Goal: Task Accomplishment & Management: Use online tool/utility

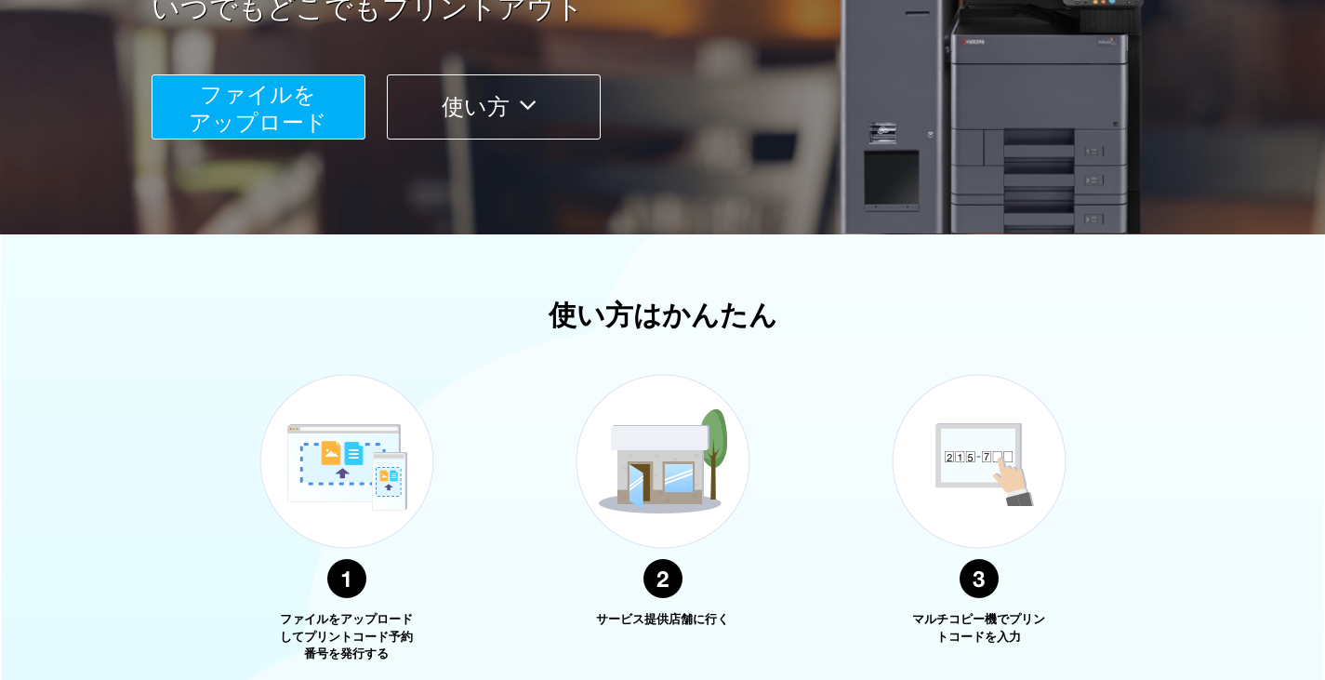
scroll to position [371, 0]
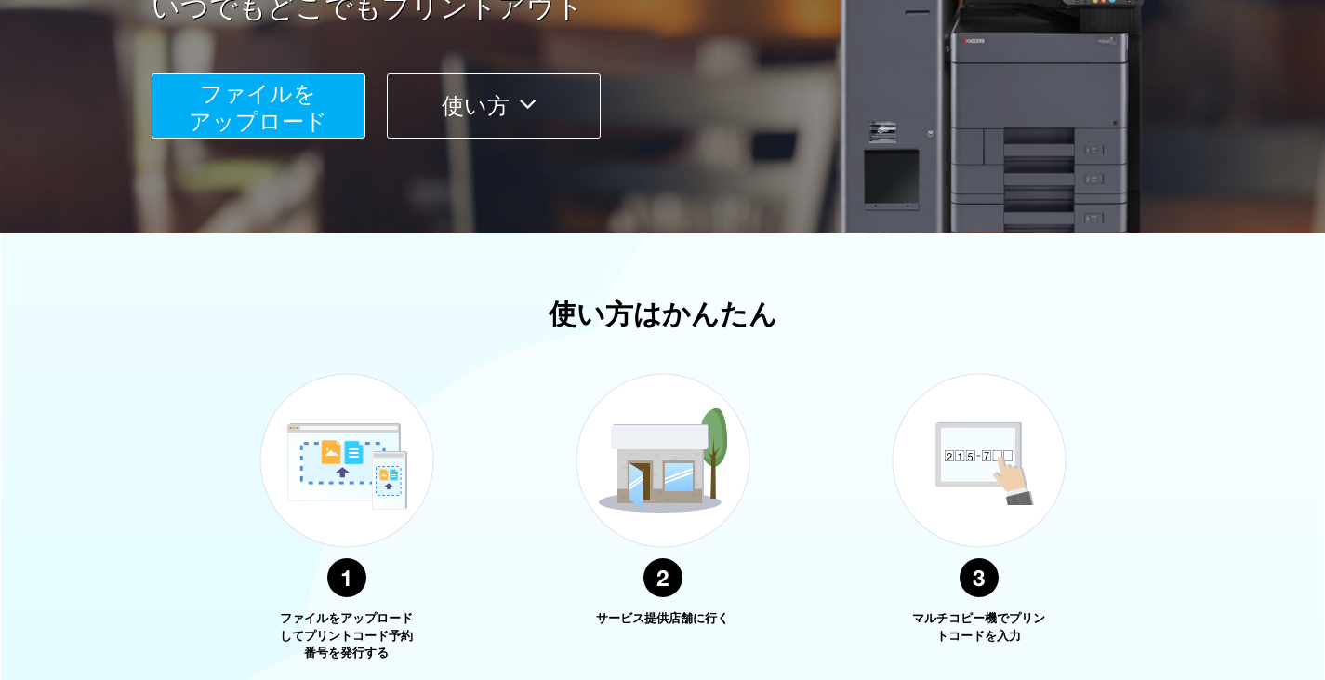
click at [222, 89] on span "ファイルを ​​アップロード" at bounding box center [258, 107] width 139 height 53
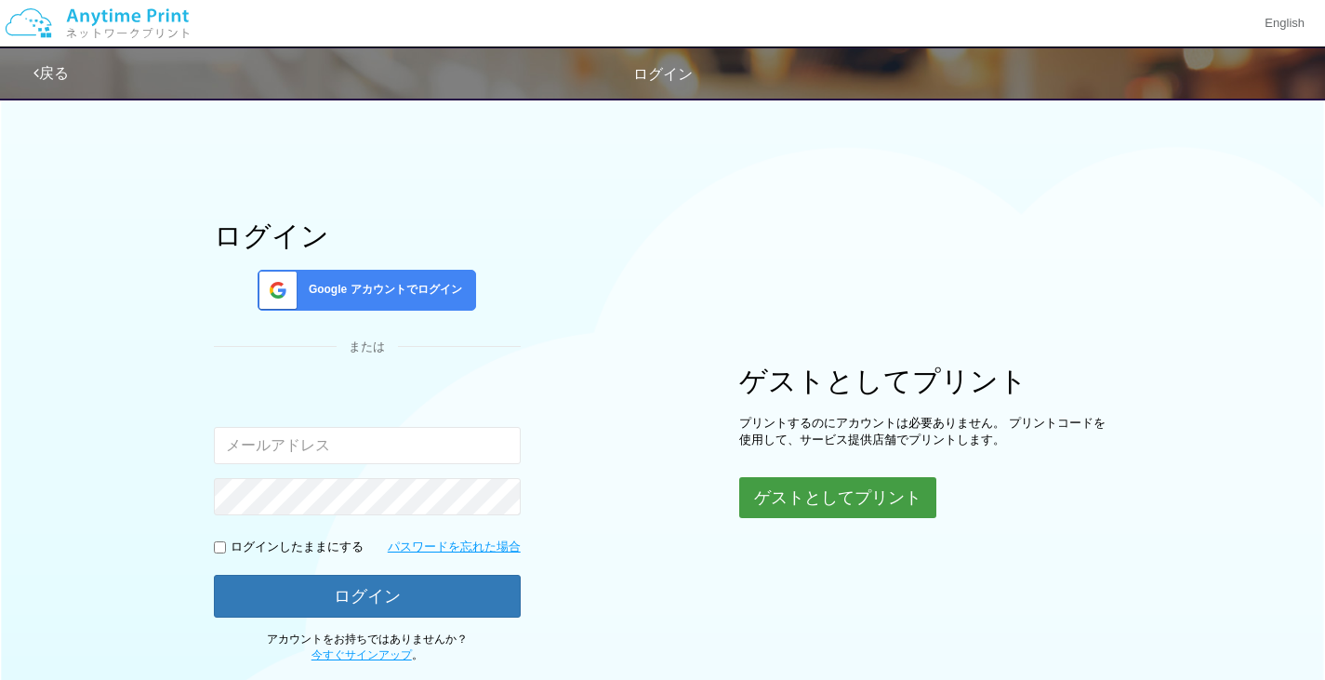
click at [831, 502] on button "ゲストとしてプリント" at bounding box center [837, 497] width 197 height 41
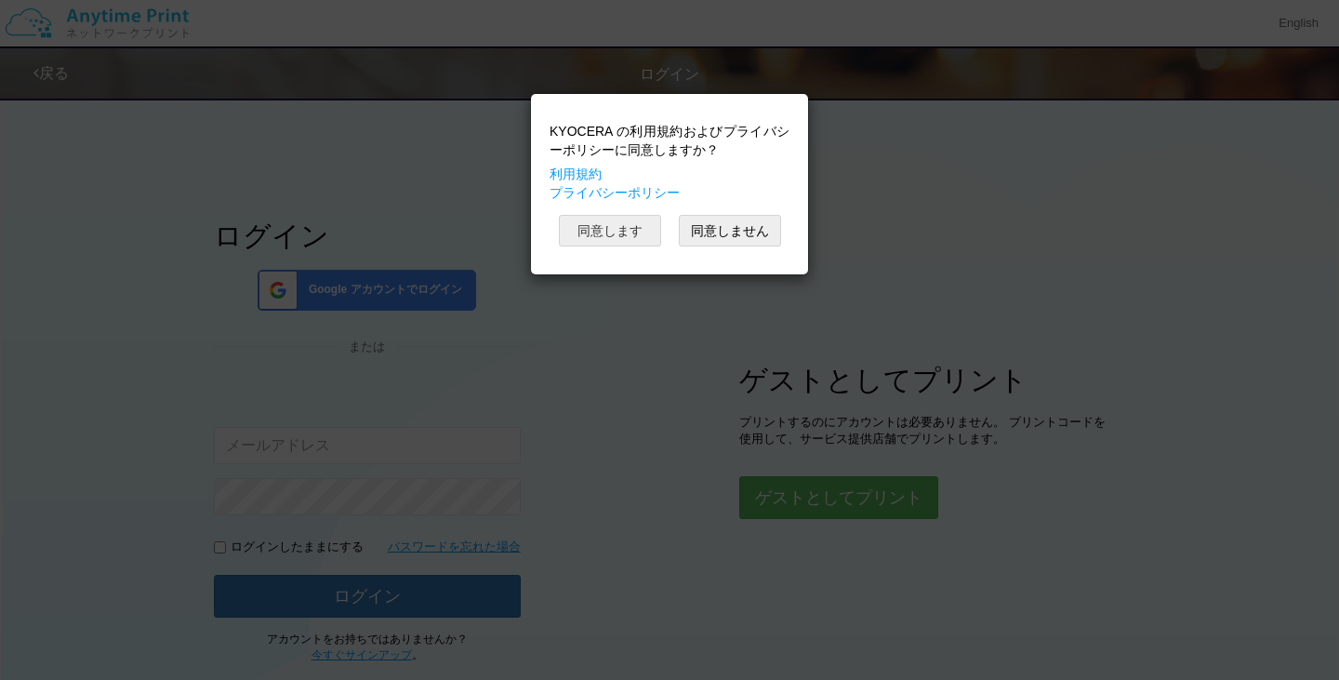
click at [620, 223] on button "同意します" at bounding box center [610, 231] width 102 height 32
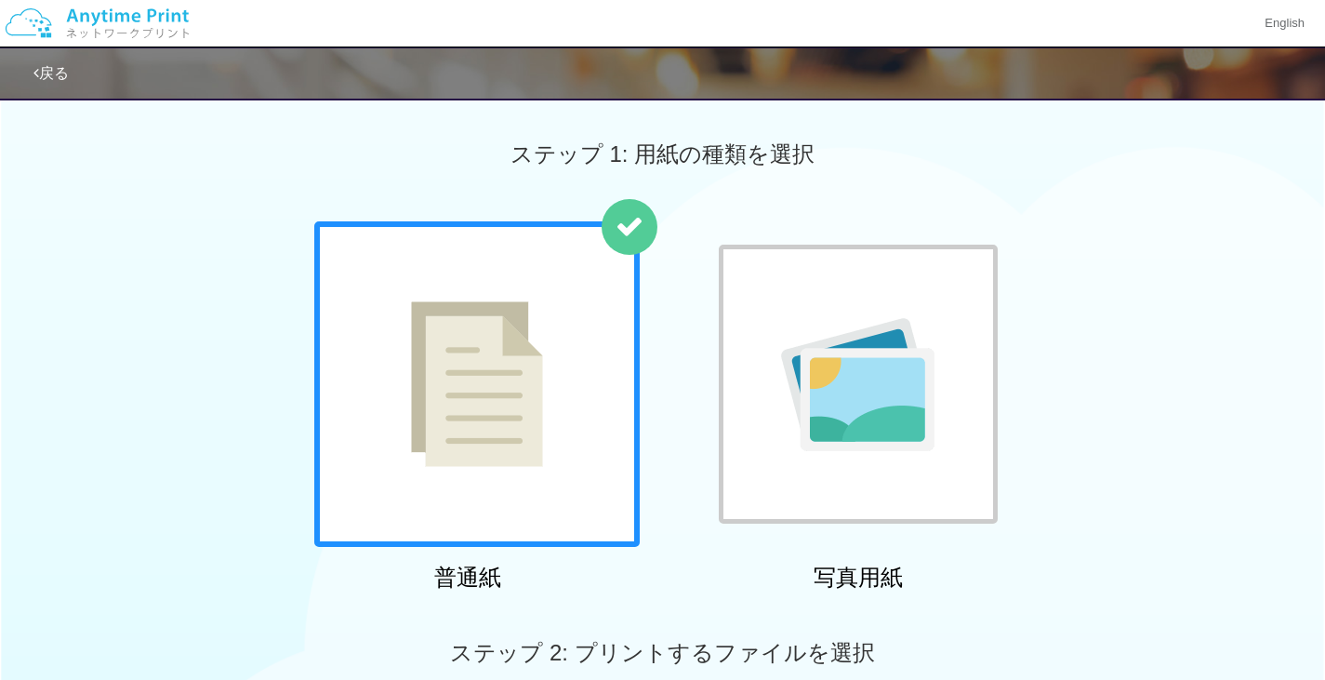
click at [514, 363] on img at bounding box center [477, 384] width 132 height 166
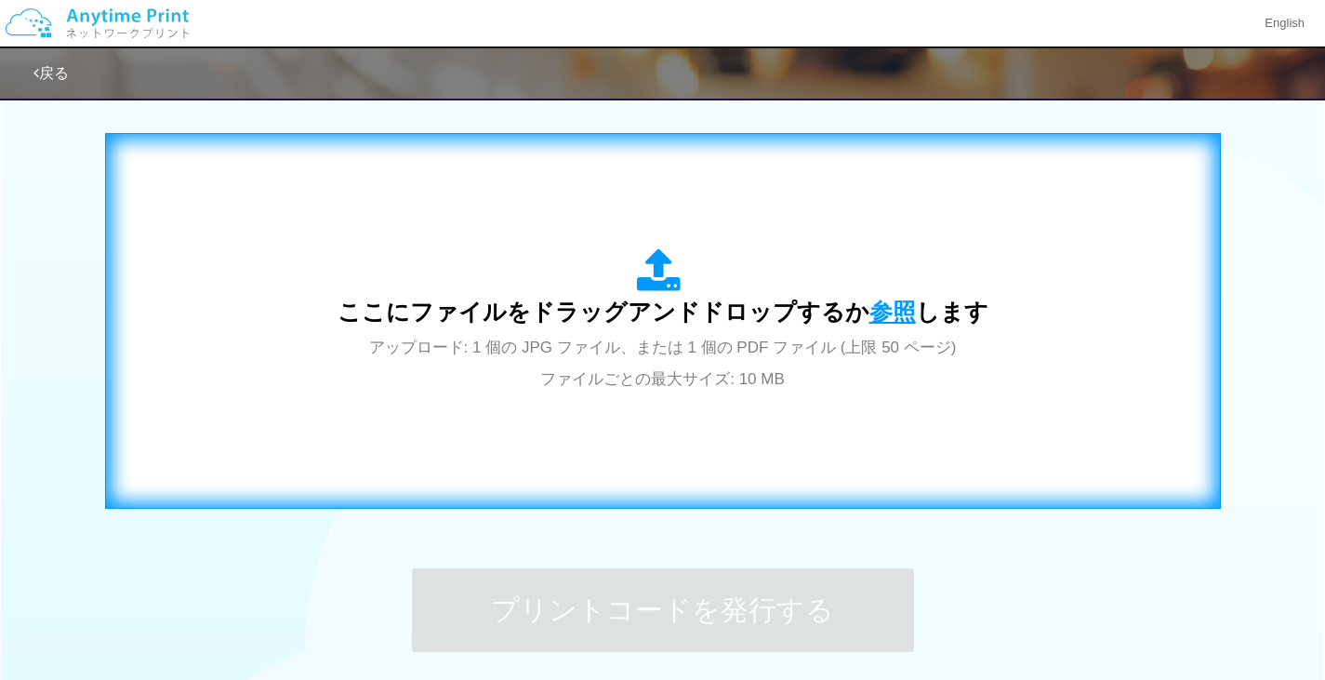
scroll to position [574, 0]
click at [882, 304] on span "参照" at bounding box center [892, 311] width 46 height 26
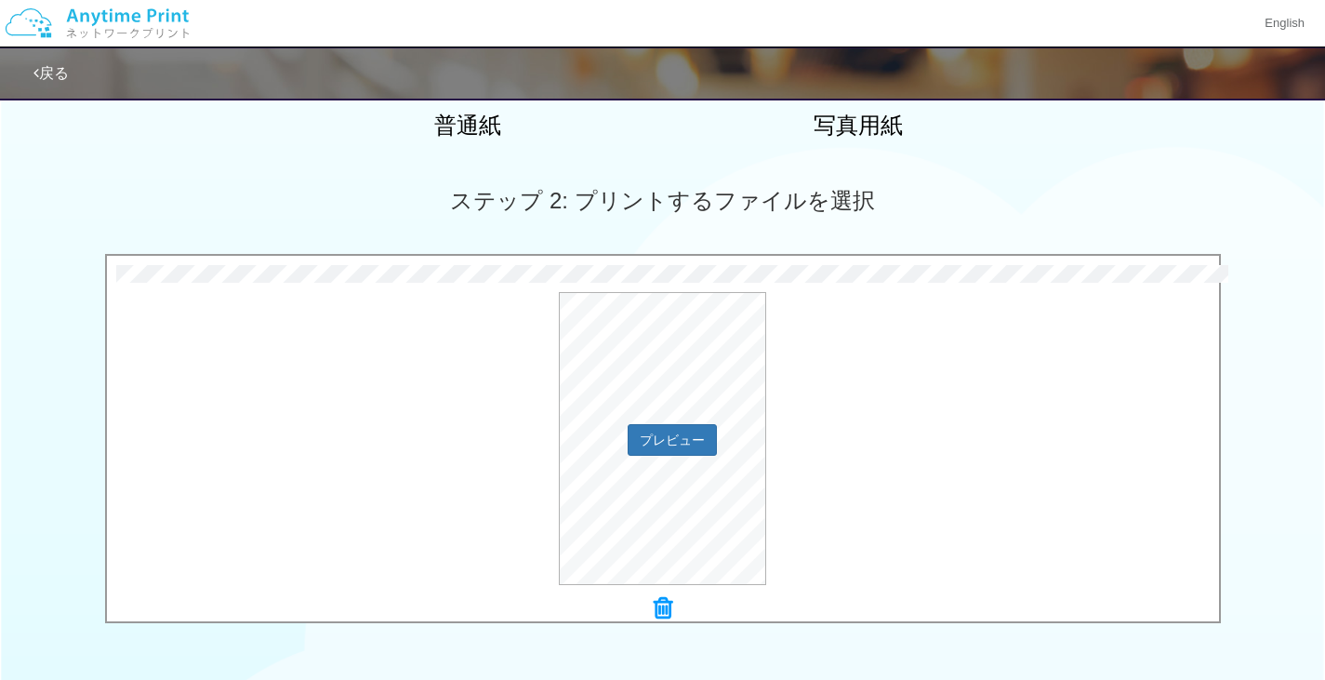
scroll to position [453, 0]
click at [664, 437] on button "プレビュー" at bounding box center [671, 438] width 87 height 30
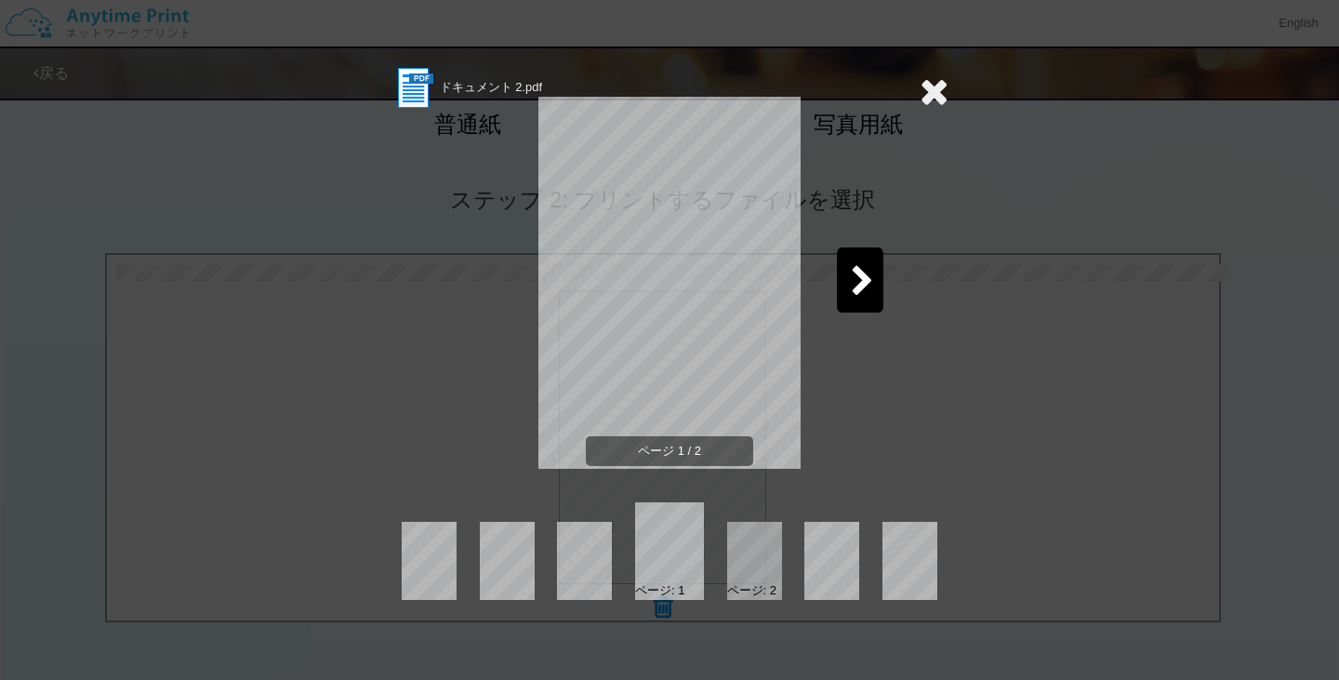
click at [855, 294] on icon at bounding box center [862, 282] width 23 height 33
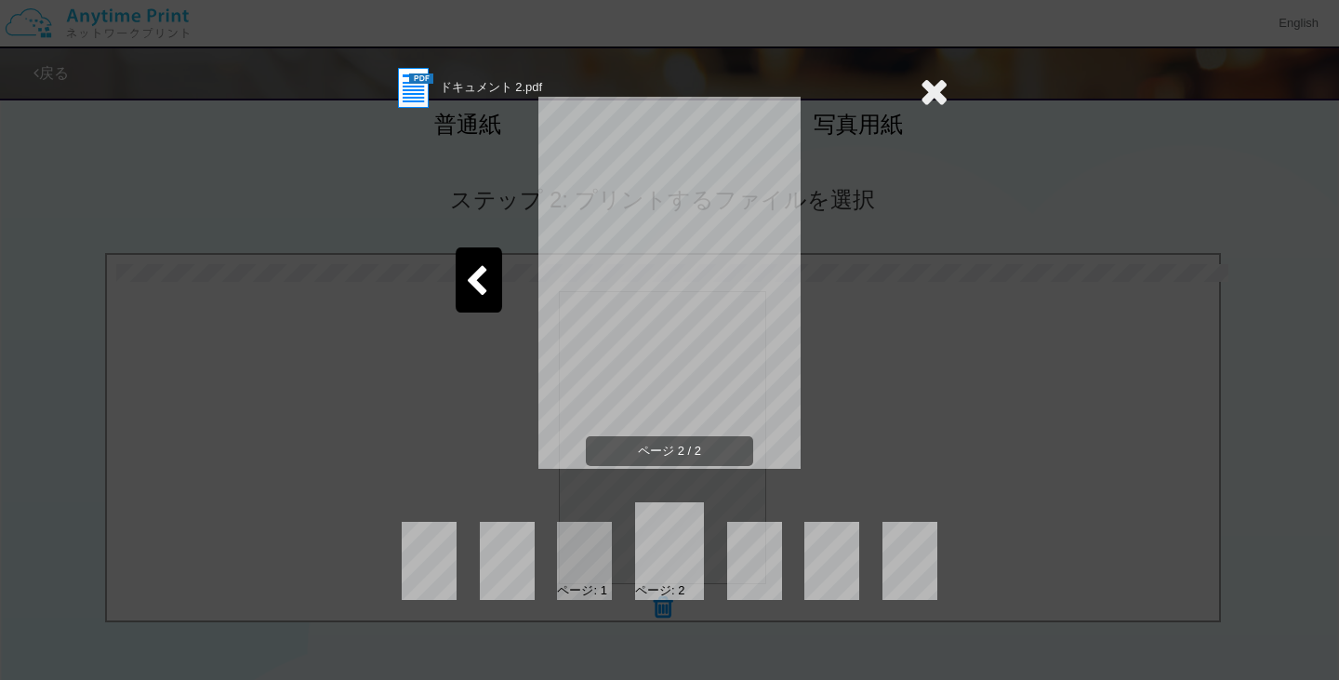
click at [478, 285] on icon at bounding box center [476, 282] width 23 height 33
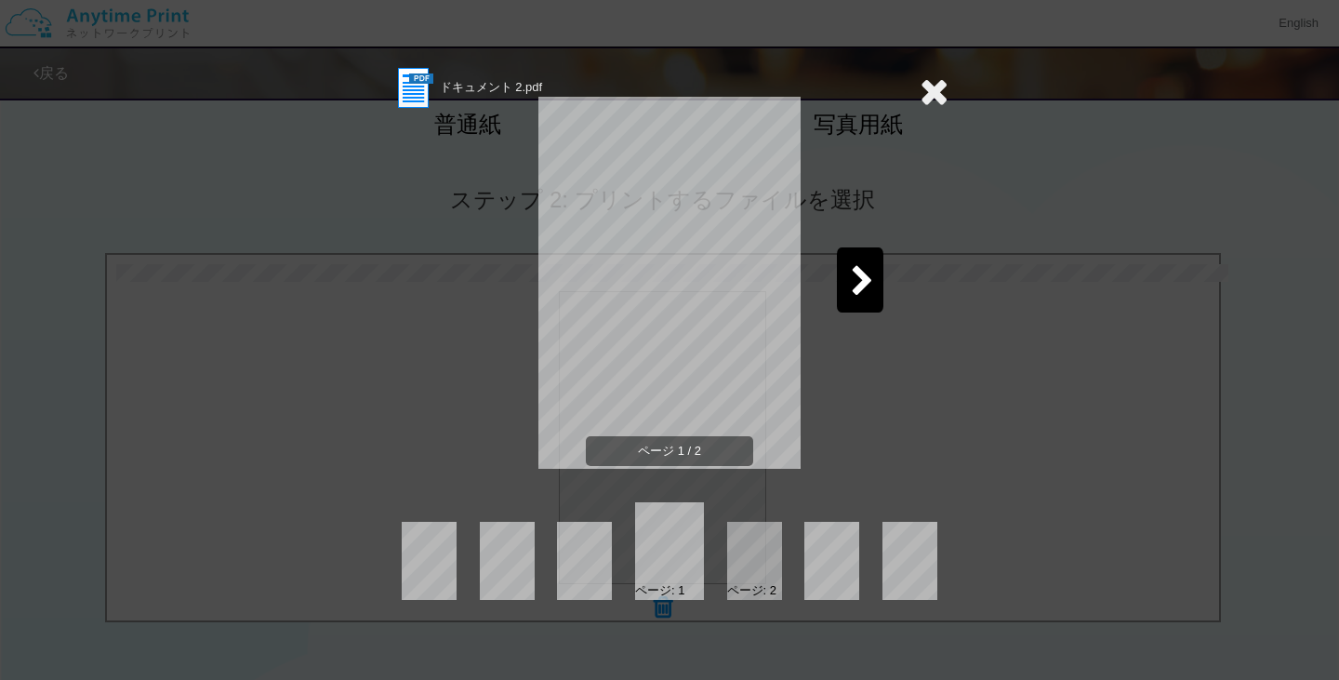
click at [940, 97] on icon at bounding box center [934, 91] width 29 height 37
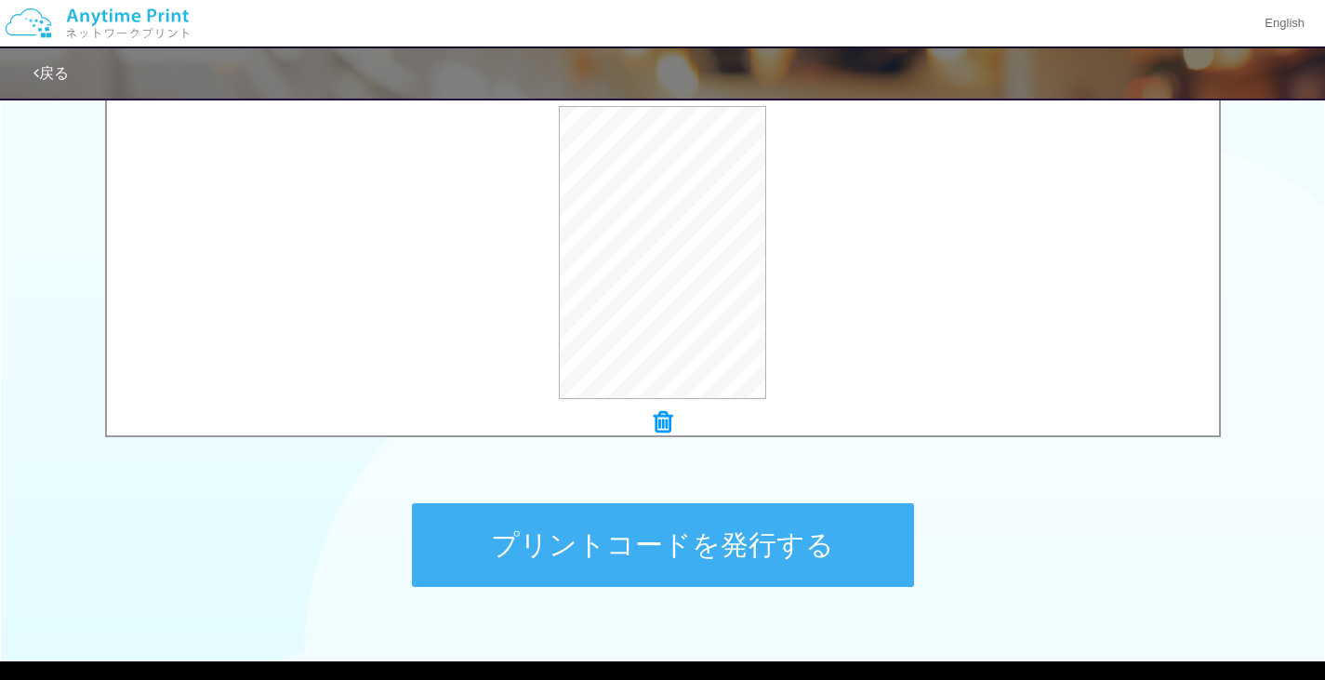
scroll to position [638, 0]
click at [674, 553] on button "プリントコードを発行する" at bounding box center [663, 545] width 502 height 84
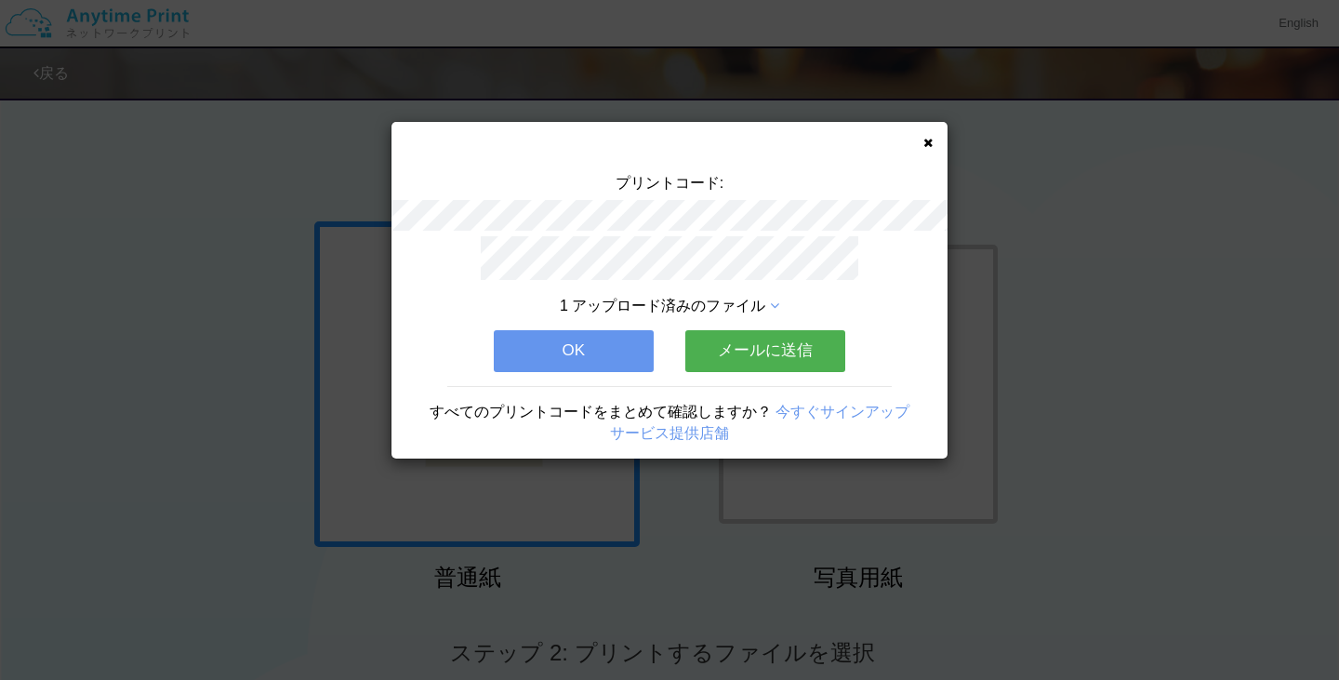
click at [773, 345] on button "メールに送信" at bounding box center [765, 350] width 160 height 41
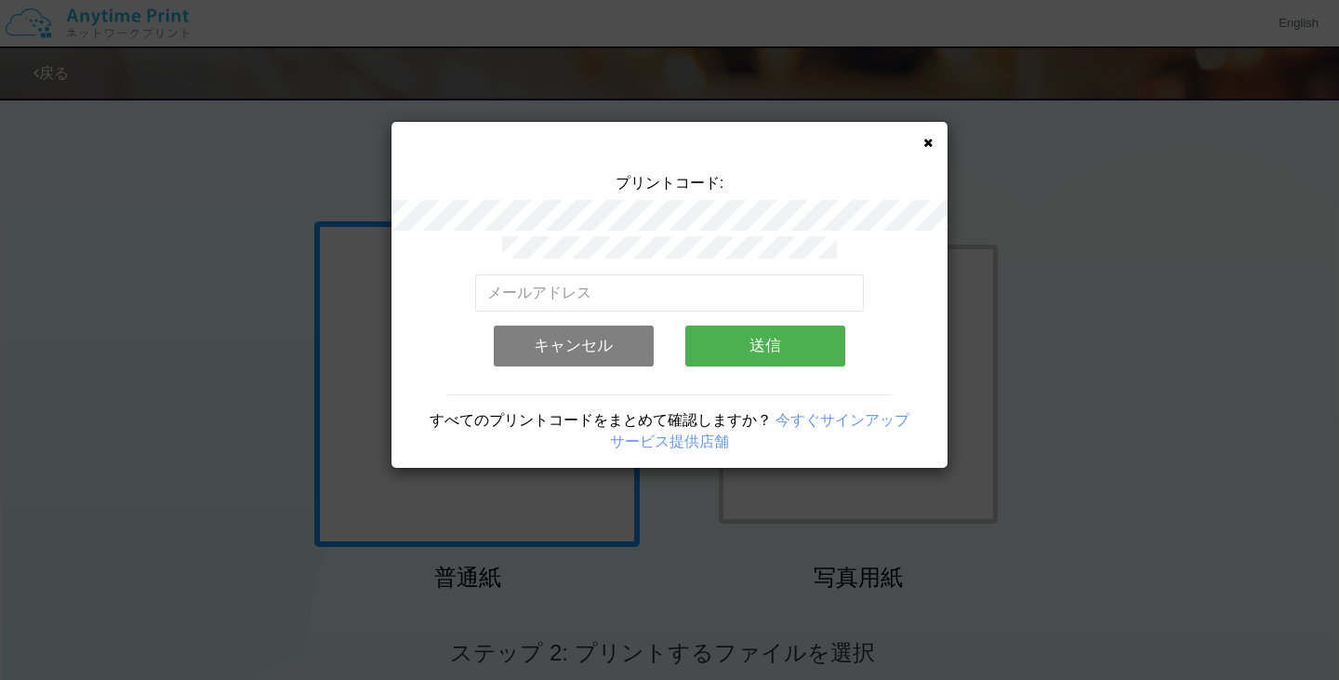
click at [773, 345] on button "送信" at bounding box center [765, 345] width 160 height 41
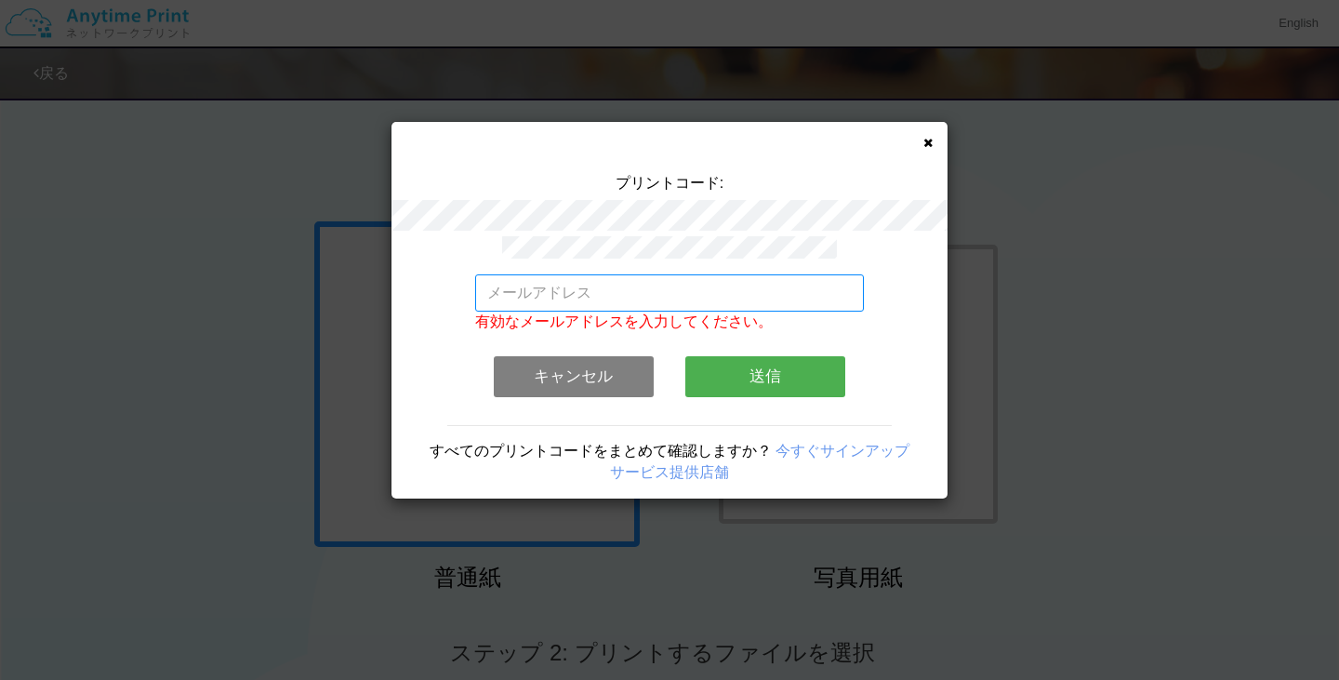
click at [556, 296] on input "email" at bounding box center [670, 292] width 390 height 37
click at [682, 277] on input "[EMAIL_ADDRESS],com" at bounding box center [670, 292] width 390 height 37
click at [675, 284] on input "[EMAIL_ADDRESS],com" at bounding box center [670, 292] width 390 height 37
type input "[EMAIL_ADDRESS][DOMAIN_NAME]"
click at [755, 360] on button "送信" at bounding box center [765, 376] width 160 height 41
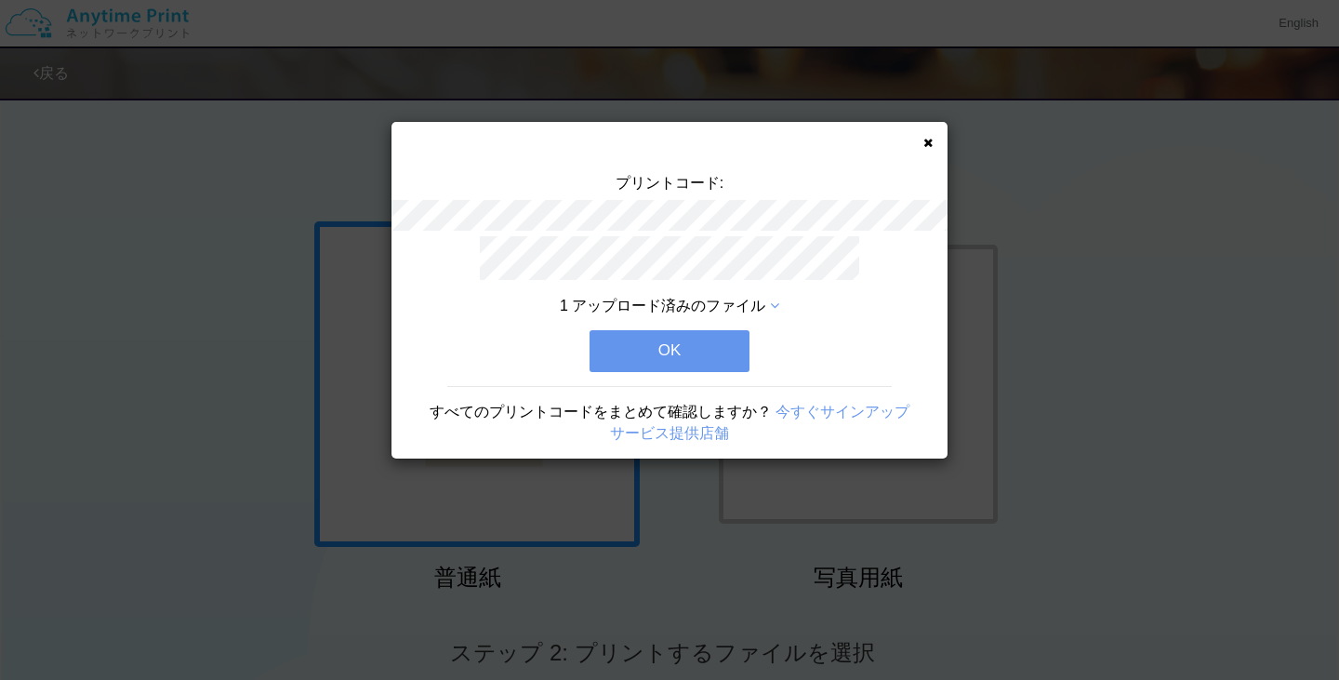
click at [700, 353] on button "OK" at bounding box center [670, 350] width 160 height 41
